Goal: Find specific page/section: Find specific page/section

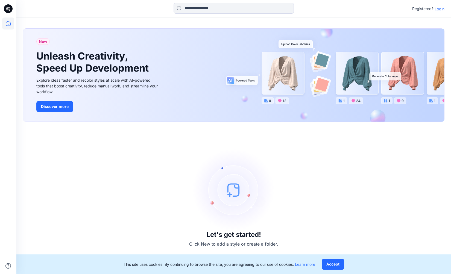
click at [438, 7] on p "Login" at bounding box center [440, 9] width 10 height 6
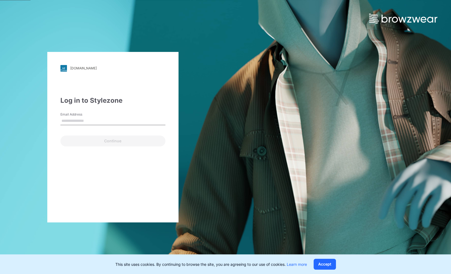
type input "**********"
click at [121, 143] on button "Continue" at bounding box center [112, 141] width 105 height 11
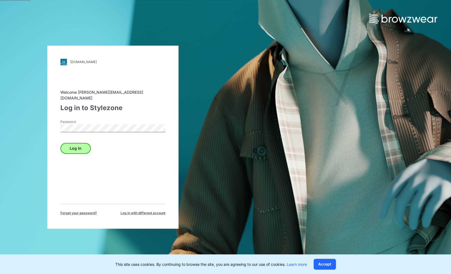
click at [82, 144] on button "Log in" at bounding box center [75, 148] width 30 height 11
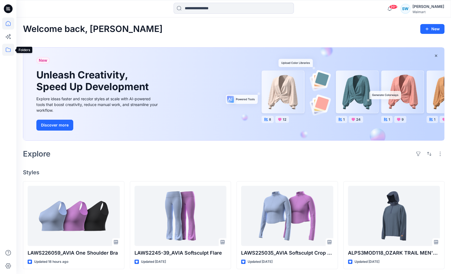
click at [7, 50] on icon at bounding box center [8, 50] width 12 height 12
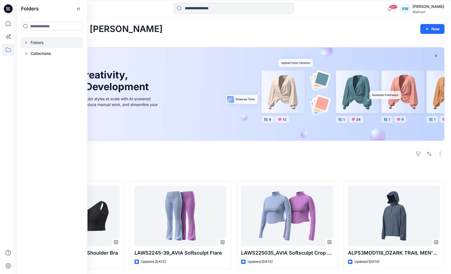
click at [45, 42] on div at bounding box center [52, 42] width 62 height 11
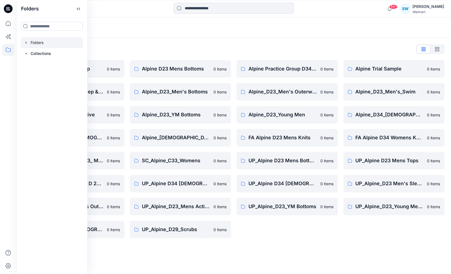
click at [330, 30] on div "Folders" at bounding box center [212, 28] width 379 height 8
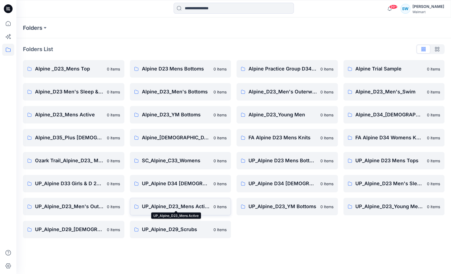
click at [184, 205] on p "UP_Alpine_D23_Mens Active" at bounding box center [176, 207] width 69 height 8
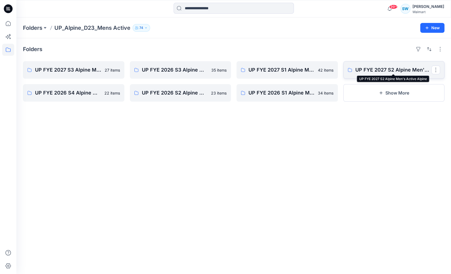
click at [382, 69] on p "UP FYE 2027 S2 Alpine Men's Active Alpine" at bounding box center [394, 70] width 76 height 8
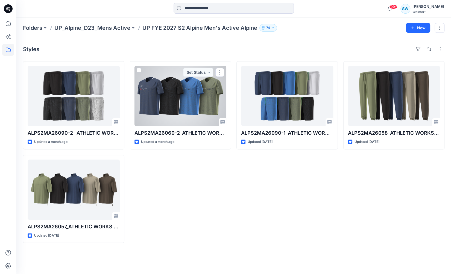
click at [178, 103] on div at bounding box center [181, 96] width 92 height 60
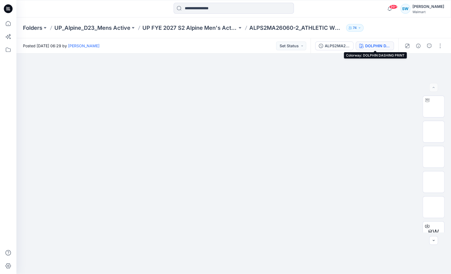
click at [369, 46] on div "DOLPHIN DASHING PRINT" at bounding box center [377, 46] width 25 height 6
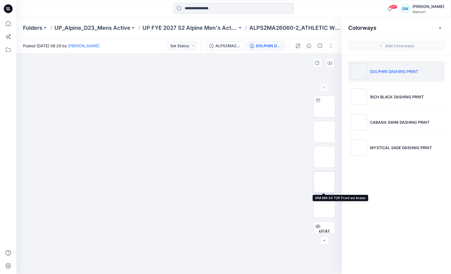
click at [324, 182] on img at bounding box center [324, 182] width 0 height 0
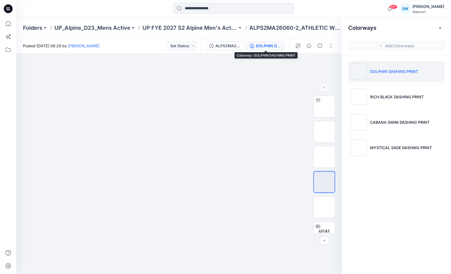
click at [264, 45] on div "DOLPHIN DASHING PRINT" at bounding box center [268, 46] width 25 height 6
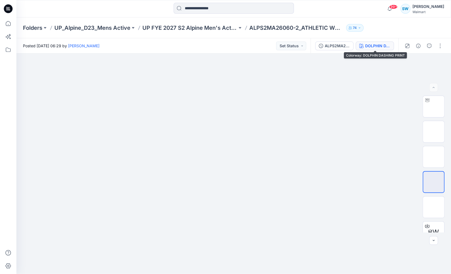
click at [372, 46] on div "DOLPHIN DASHING PRINT" at bounding box center [377, 46] width 25 height 6
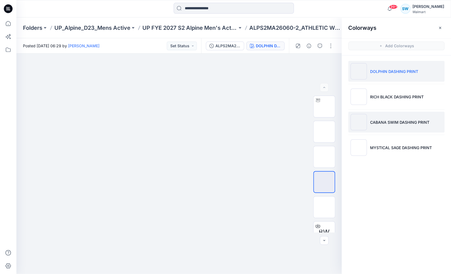
click at [396, 123] on p "CABANA SWIM DASHING PRINT" at bounding box center [399, 123] width 59 height 6
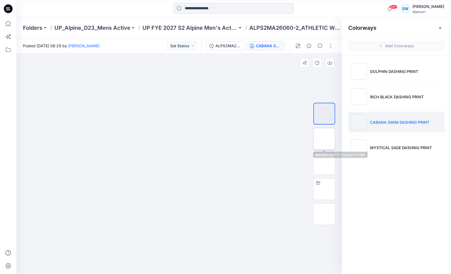
click at [324, 139] on img at bounding box center [324, 139] width 0 height 0
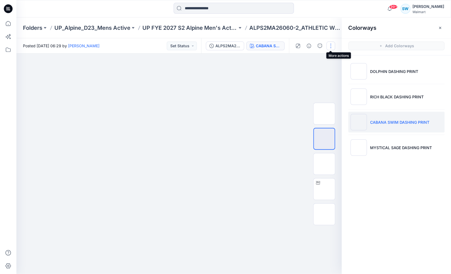
click at [332, 47] on button "button" at bounding box center [331, 46] width 9 height 9
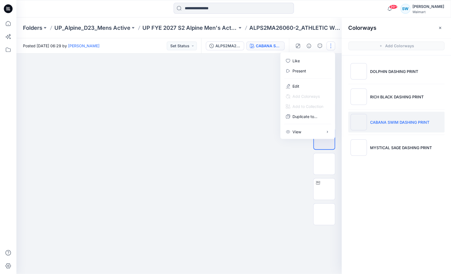
click at [263, 54] on img at bounding box center [179, 54] width 220 height 0
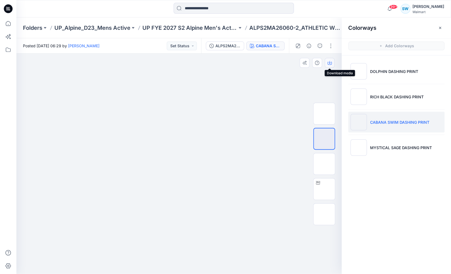
click at [330, 63] on icon "button" at bounding box center [330, 63] width 4 height 4
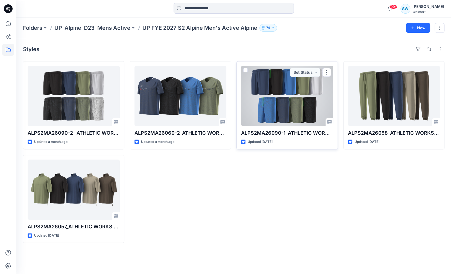
click at [285, 105] on div at bounding box center [287, 96] width 92 height 60
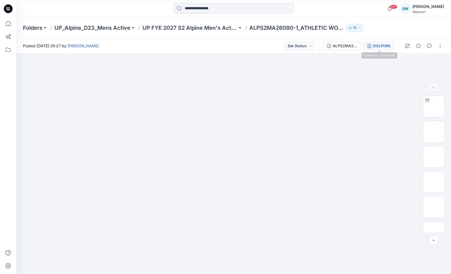
click at [380, 44] on div "DOLPHIN" at bounding box center [381, 46] width 17 height 6
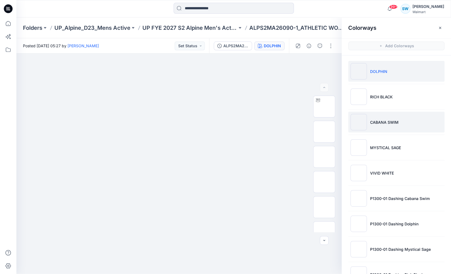
click at [379, 124] on p "CABANA SWIM" at bounding box center [384, 123] width 28 height 6
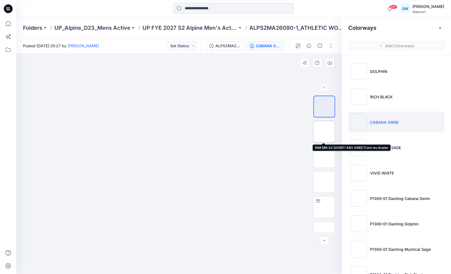
click at [324, 132] on img at bounding box center [324, 132] width 0 height 0
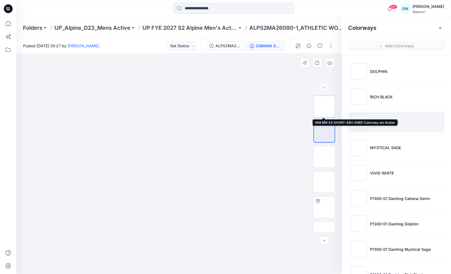
click at [324, 107] on img at bounding box center [324, 107] width 0 height 0
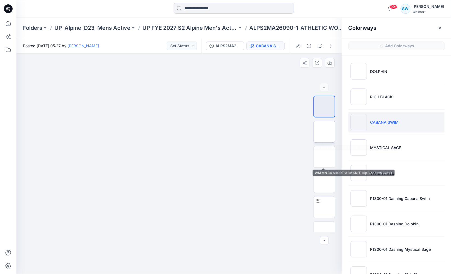
click at [324, 132] on img at bounding box center [324, 132] width 0 height 0
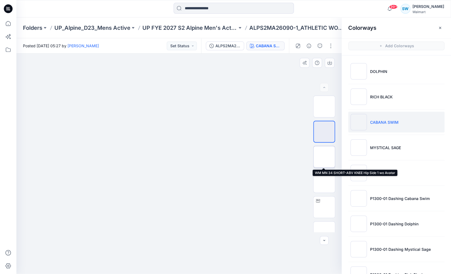
click at [324, 157] on img at bounding box center [324, 157] width 0 height 0
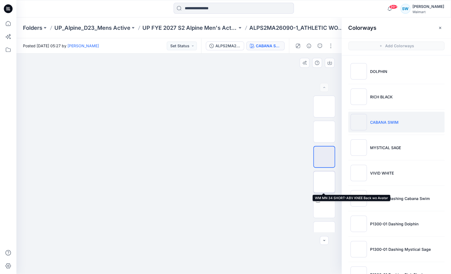
click at [324, 182] on img at bounding box center [324, 182] width 0 height 0
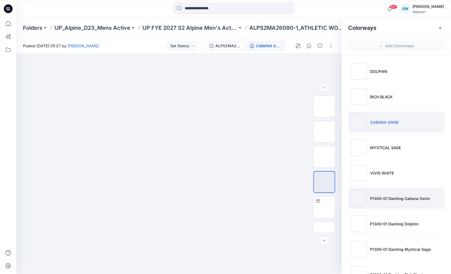
drag, startPoint x: 390, startPoint y: 196, endPoint x: 406, endPoint y: 193, distance: 16.3
click at [390, 196] on p "P1300-01 Dashing Cabana Swim" at bounding box center [400, 199] width 60 height 6
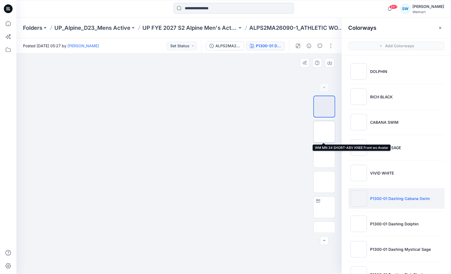
click at [324, 132] on img at bounding box center [324, 132] width 0 height 0
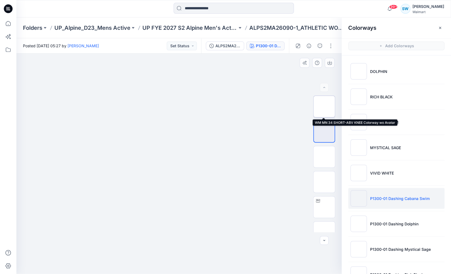
click at [324, 107] on img at bounding box center [324, 107] width 0 height 0
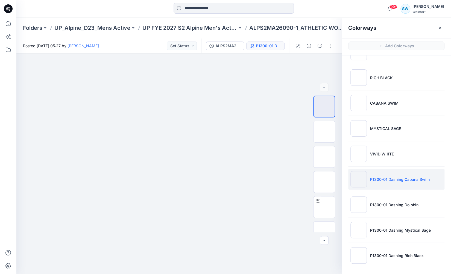
scroll to position [19, 0]
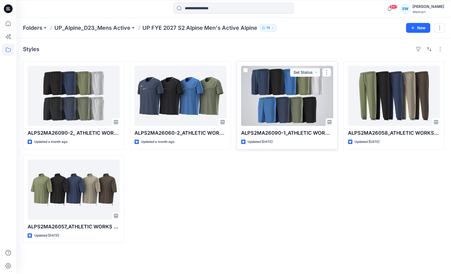
click at [299, 115] on div at bounding box center [287, 96] width 92 height 60
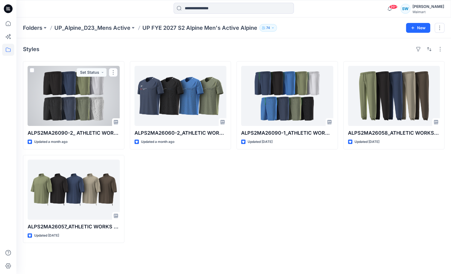
click at [61, 101] on div at bounding box center [74, 96] width 92 height 60
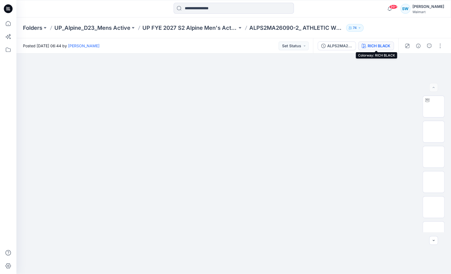
click at [376, 45] on div "RICH BLACK" at bounding box center [379, 46] width 23 height 6
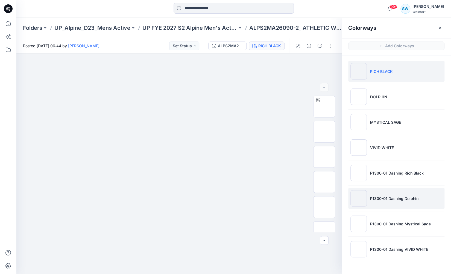
click at [394, 200] on p "P1300-01 Dashing Dolphin" at bounding box center [394, 199] width 48 height 6
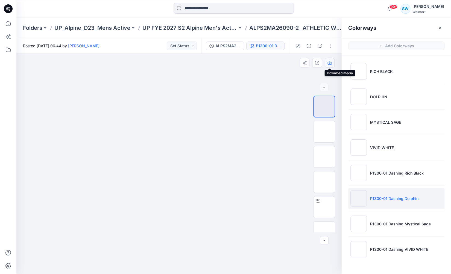
click at [331, 62] on icon "button" at bounding box center [330, 63] width 4 height 4
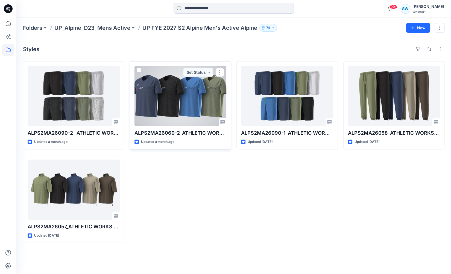
click at [191, 111] on div at bounding box center [181, 96] width 92 height 60
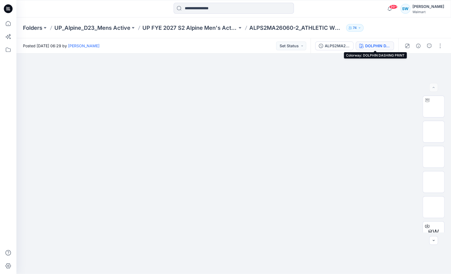
click at [379, 46] on div "DOLPHIN DASHING PRINT" at bounding box center [377, 46] width 25 height 6
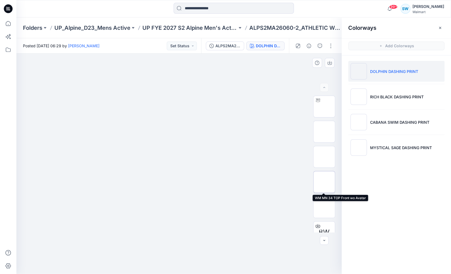
click at [324, 182] on img at bounding box center [324, 182] width 0 height 0
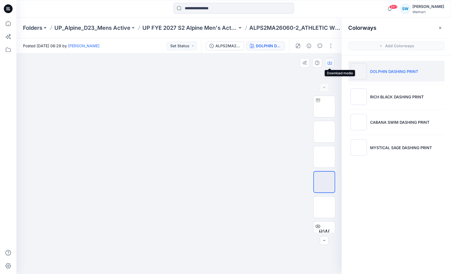
click at [330, 63] on icon "button" at bounding box center [330, 62] width 2 height 3
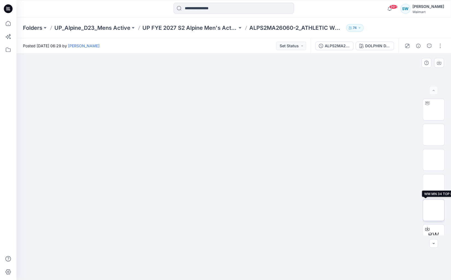
click at [434, 210] on img at bounding box center [434, 210] width 0 height 0
click at [434, 185] on img at bounding box center [434, 185] width 0 height 0
click at [434, 160] on img at bounding box center [434, 160] width 0 height 0
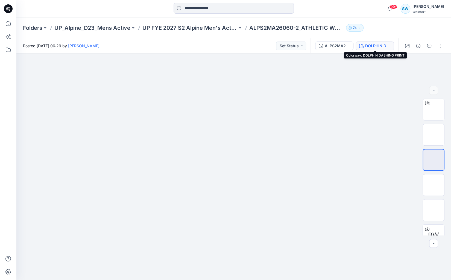
click at [381, 44] on div "DOLPHIN DASHING PRINT" at bounding box center [377, 46] width 25 height 6
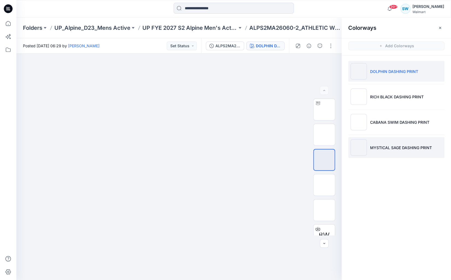
click at [360, 144] on img at bounding box center [359, 148] width 16 height 16
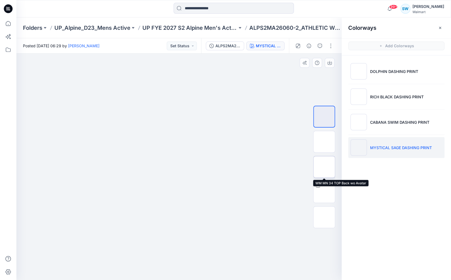
click at [324, 167] on img at bounding box center [324, 167] width 0 height 0
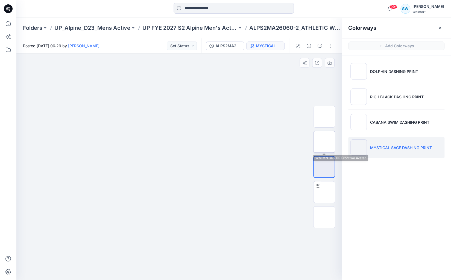
click at [324, 142] on img at bounding box center [324, 142] width 0 height 0
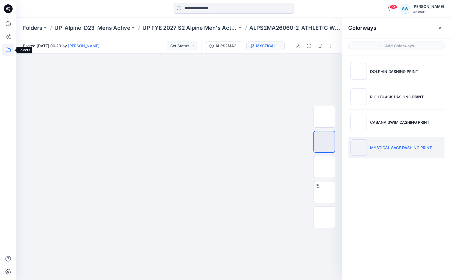
click at [9, 48] on icon at bounding box center [8, 50] width 12 height 12
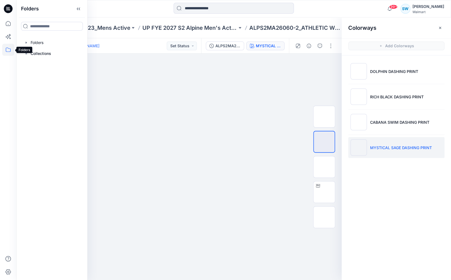
click at [7, 48] on icon at bounding box center [8, 50] width 5 height 4
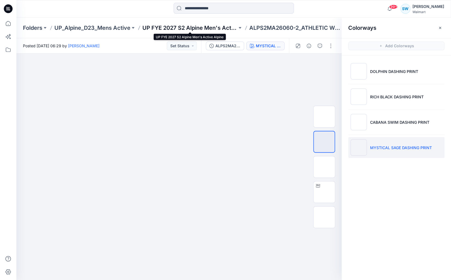
click at [216, 28] on p "UP FYE 2027 S2 Alpine Men's Active Alpine" at bounding box center [190, 28] width 95 height 8
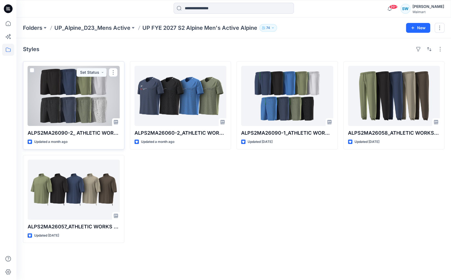
click at [108, 112] on div at bounding box center [74, 96] width 92 height 60
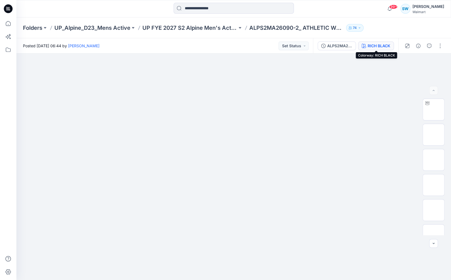
click at [379, 44] on div "RICH BLACK" at bounding box center [379, 46] width 23 height 6
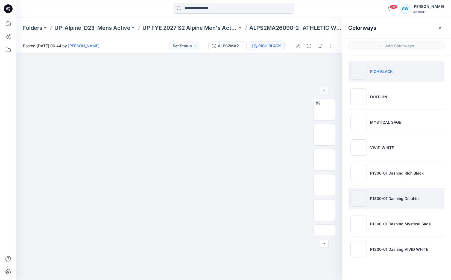
click at [392, 197] on p "P1300-01 Dashing Dolphin" at bounding box center [394, 199] width 48 height 6
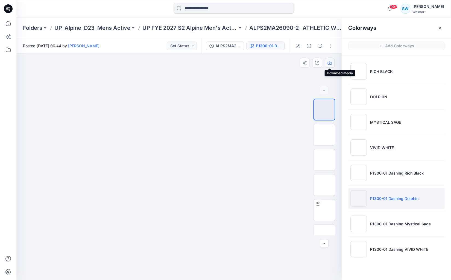
click at [329, 63] on icon "button" at bounding box center [330, 63] width 4 height 4
